Goal: Subscribe to service/newsletter

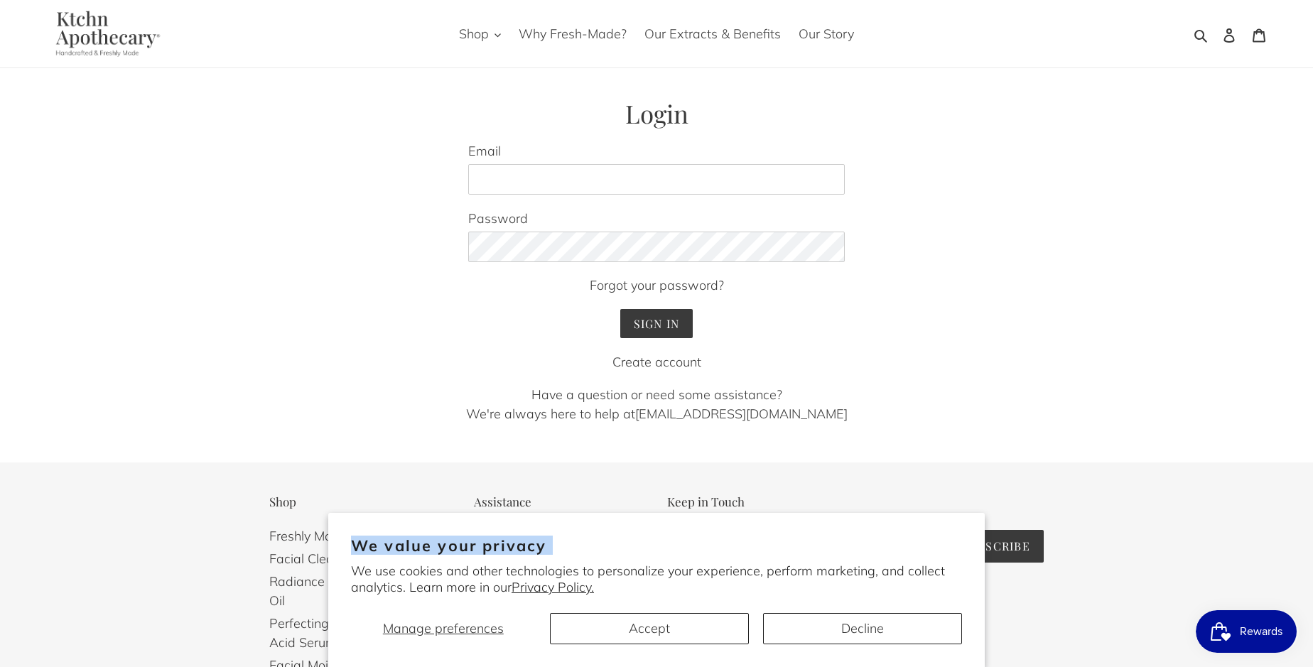
click at [806, 546] on h2 "We value your privacy" at bounding box center [656, 545] width 611 height 19
type input "[EMAIL_ADDRESS][DOMAIN_NAME]"
click at [995, 546] on span "Subscribe" at bounding box center [995, 546] width 69 height 15
